Goal: Task Accomplishment & Management: Manage account settings

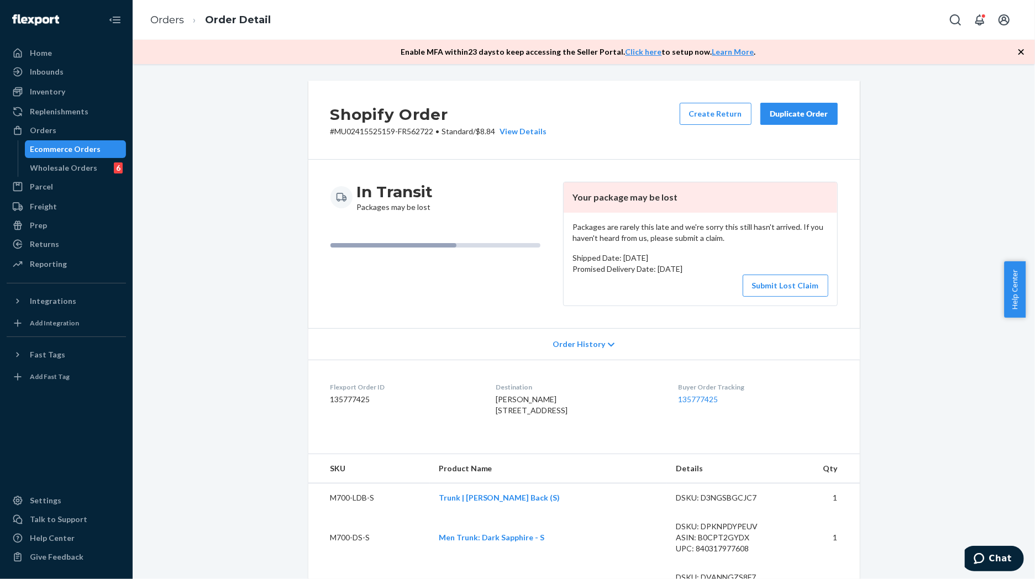
drag, startPoint x: 66, startPoint y: 404, endPoint x: 71, endPoint y: 411, distance: 8.4
click at [66, 404] on div at bounding box center [66, 437] width 119 height 102
click at [56, 54] on div "Home" at bounding box center [66, 52] width 117 height 15
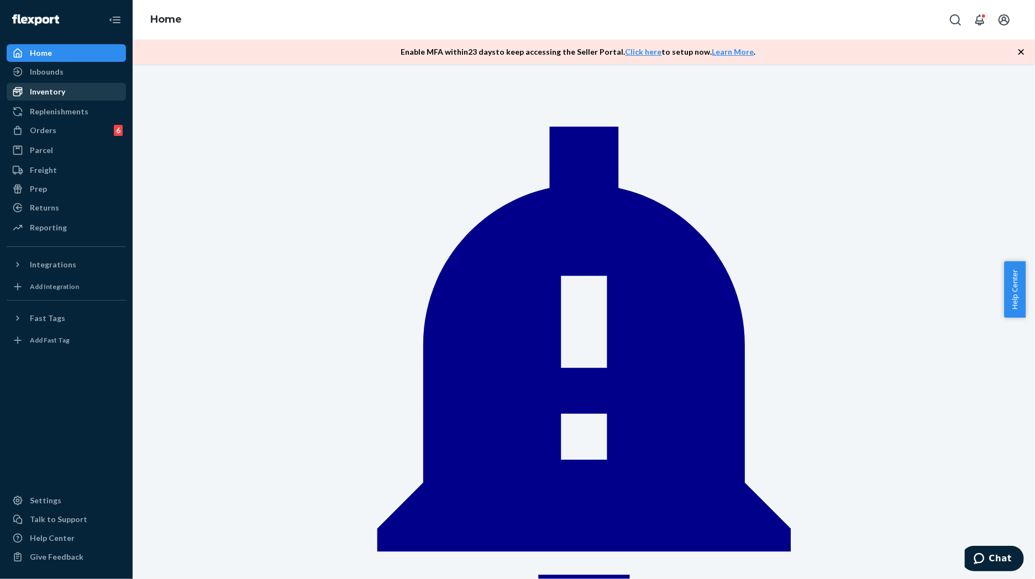
click at [48, 87] on div "Inventory" at bounding box center [47, 91] width 35 height 11
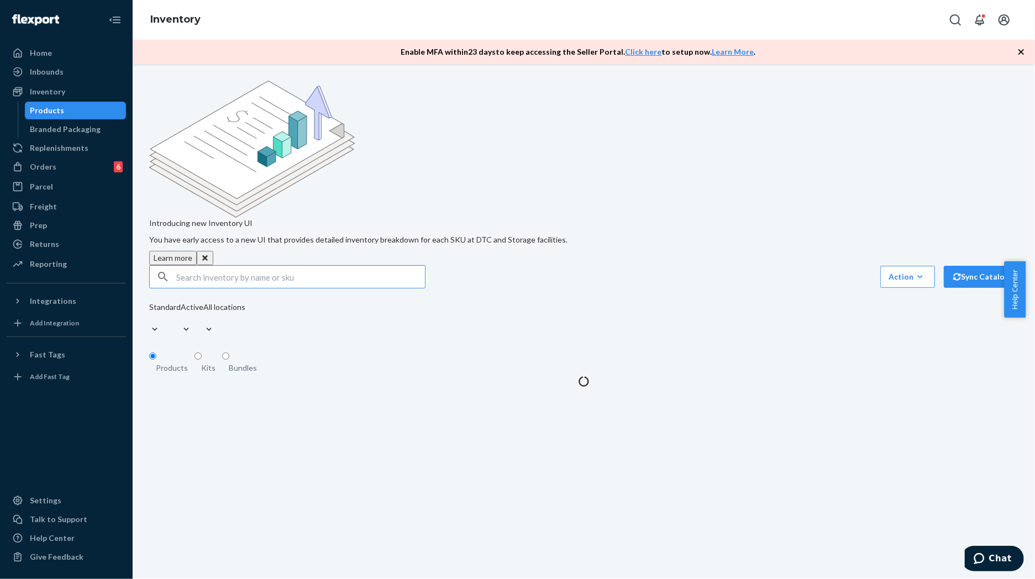
click at [226, 266] on input "text" at bounding box center [300, 277] width 249 height 22
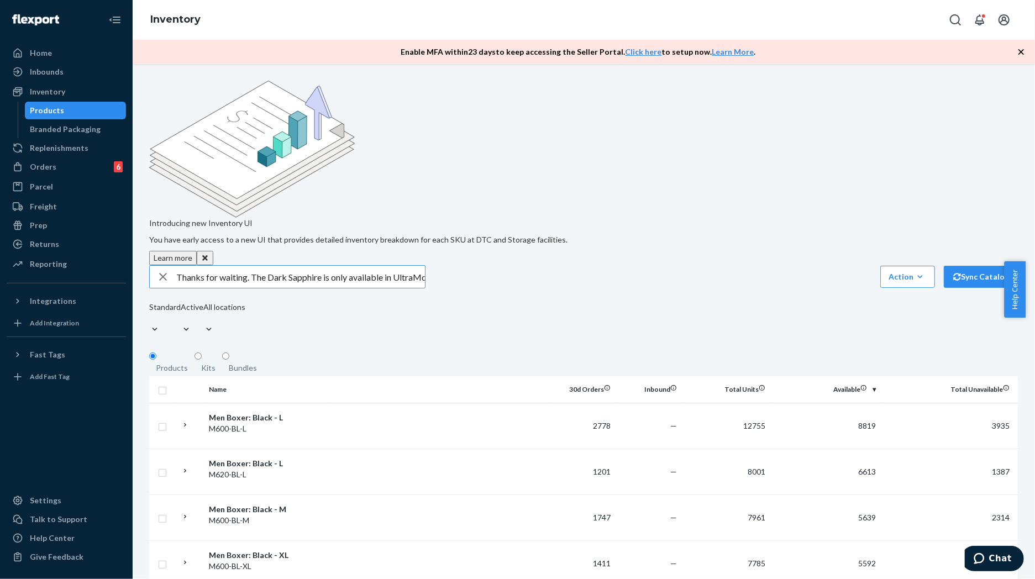
click at [230, 266] on input "Thanks for waiting. The Dark Sapphire is only available in UltraModal™ Lounge J…" at bounding box center [300, 277] width 249 height 22
paste input "UltraModal™ Tank"
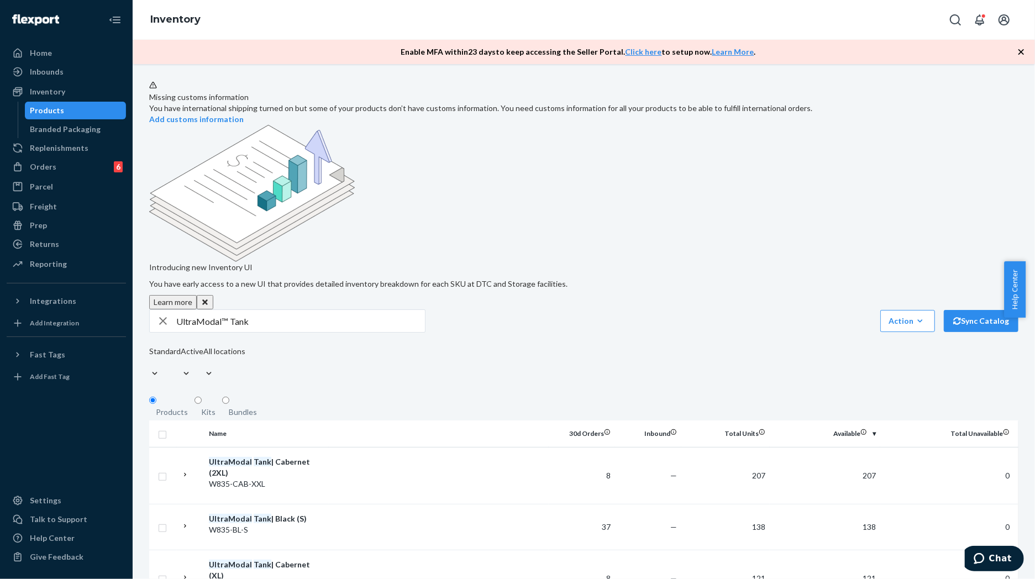
click at [293, 310] on input "UltraModal™ Tank" at bounding box center [300, 321] width 249 height 22
type input "UltraModal™ Tank Black"
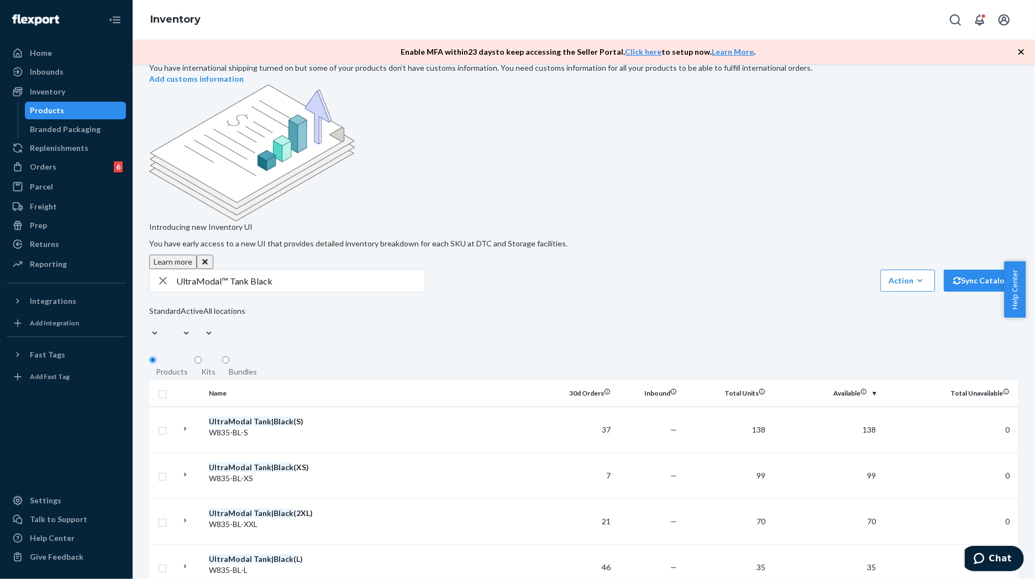
scroll to position [61, 0]
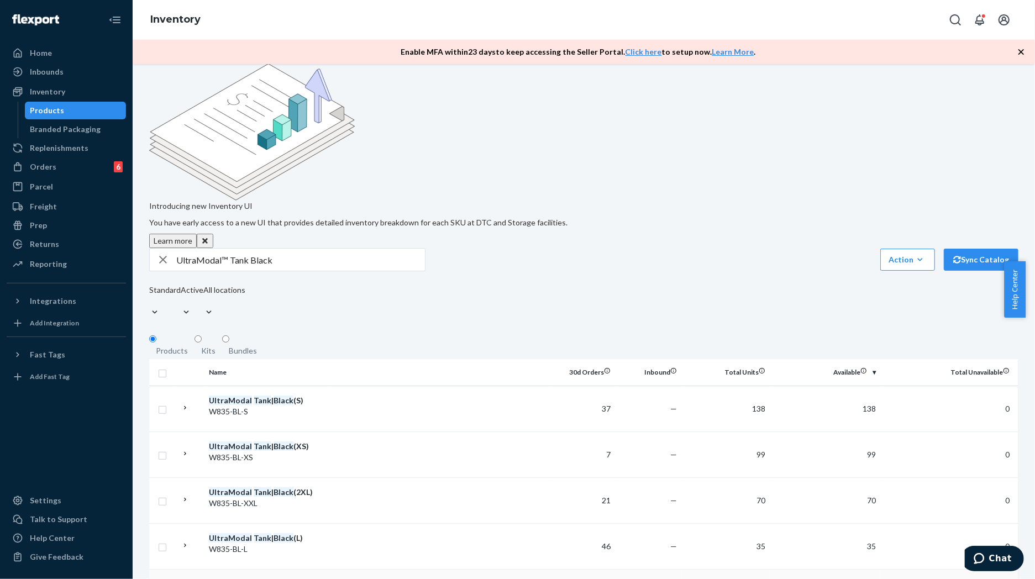
drag, startPoint x: 258, startPoint y: 494, endPoint x: 212, endPoint y: 492, distance: 45.9
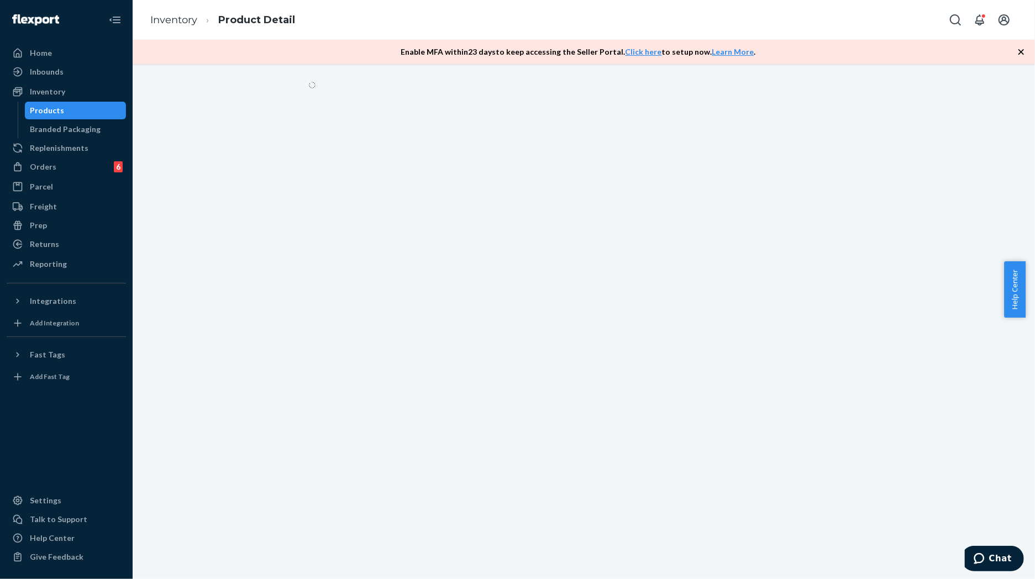
drag, startPoint x: 212, startPoint y: 492, endPoint x: 593, endPoint y: 450, distance: 383.4
click at [592, 450] on div at bounding box center [584, 321] width 902 height 515
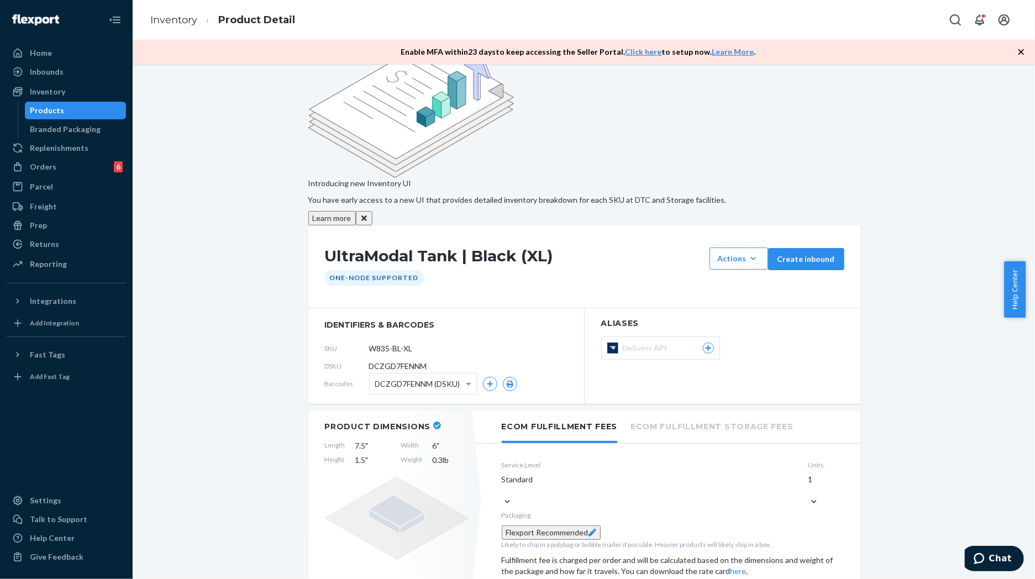
scroll to position [61, 0]
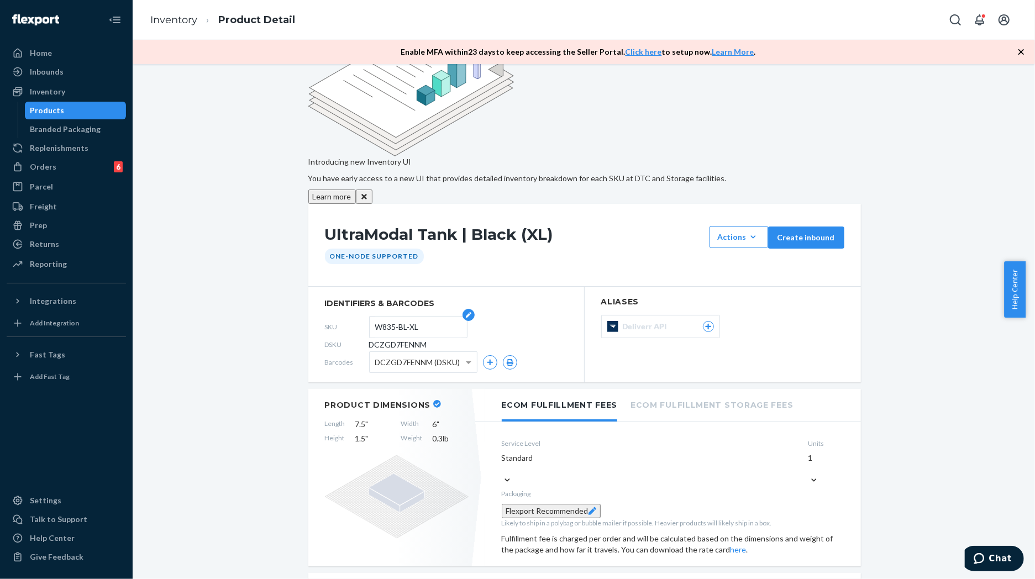
click at [390, 317] on input "W835-BL-XL" at bounding box center [418, 327] width 86 height 21
drag, startPoint x: 181, startPoint y: 133, endPoint x: 232, endPoint y: 18, distance: 125.6
